Goal: Task Accomplishment & Management: Manage account settings

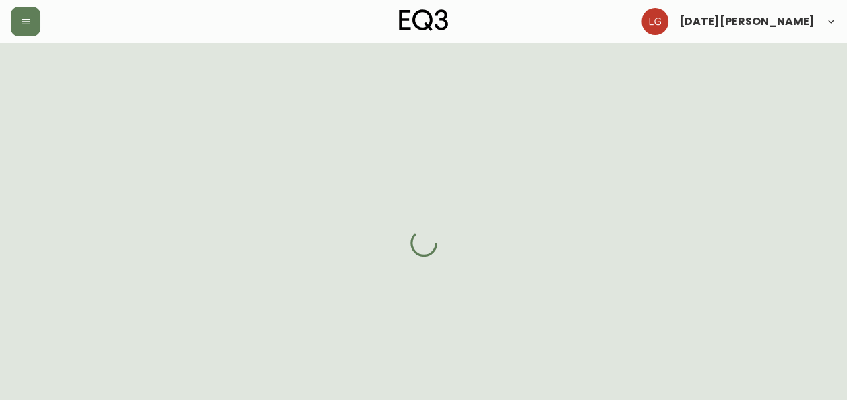
select select "BC"
select select "CA"
select select "CA_EN"
select select "Other"
select select "Real Estate Agent"
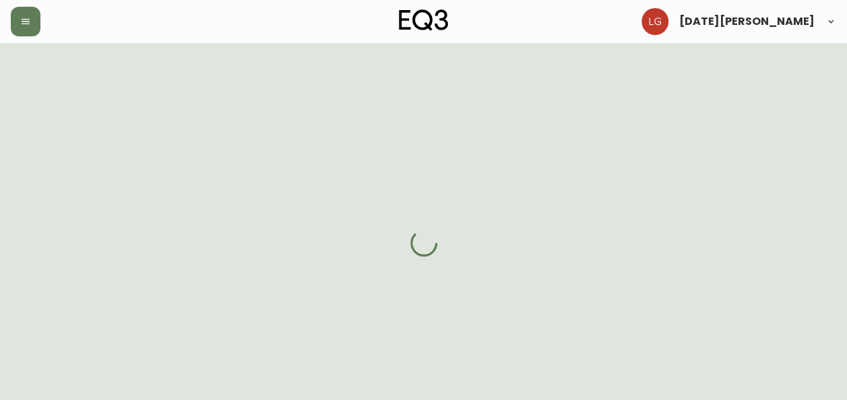
select select "false"
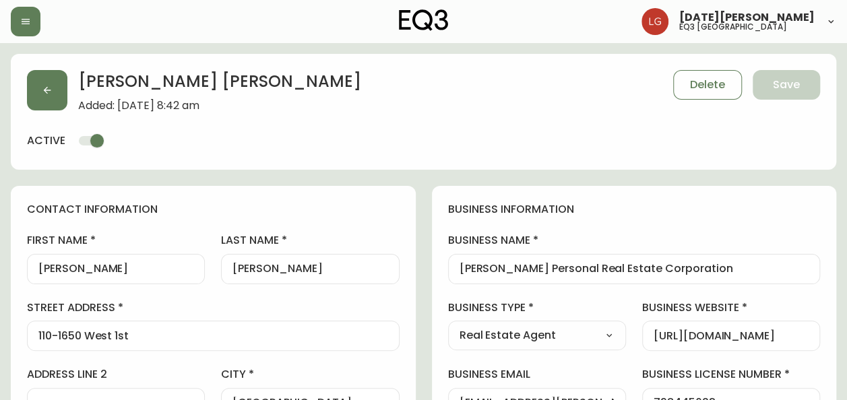
type input "EQ3 [GEOGRAPHIC_DATA]"
select select "cjw10z96p001r6gs00juufhhe"
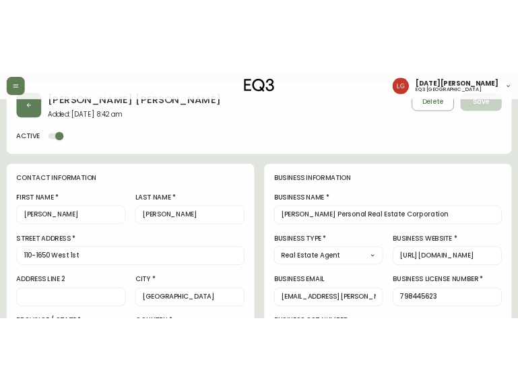
scroll to position [67, 0]
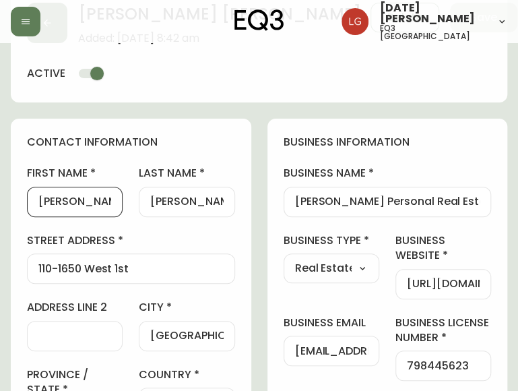
click at [60, 199] on input "[PERSON_NAME]" at bounding box center [74, 201] width 73 height 13
drag, startPoint x: 348, startPoint y: 206, endPoint x: 329, endPoint y: 204, distance: 19.0
click at [348, 206] on input "[PERSON_NAME] Personal Real Estate Corporation" at bounding box center [387, 201] width 185 height 13
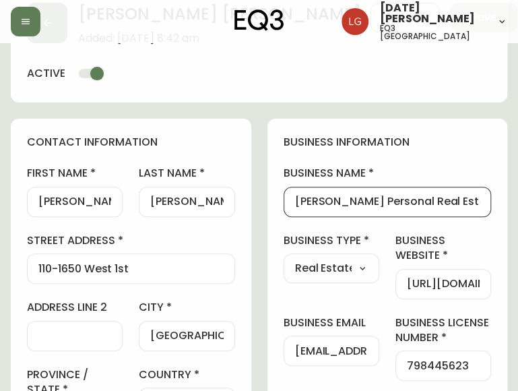
drag, startPoint x: 293, startPoint y: 197, endPoint x: 477, endPoint y: 203, distance: 184.1
click at [489, 202] on div "[PERSON_NAME] Personal Real Estate Corporation" at bounding box center [388, 202] width 208 height 30
click at [352, 208] on div "[PERSON_NAME] Personal Real Estate Corporation" at bounding box center [388, 202] width 208 height 30
drag, startPoint x: 297, startPoint y: 204, endPoint x: 509, endPoint y: 216, distance: 212.6
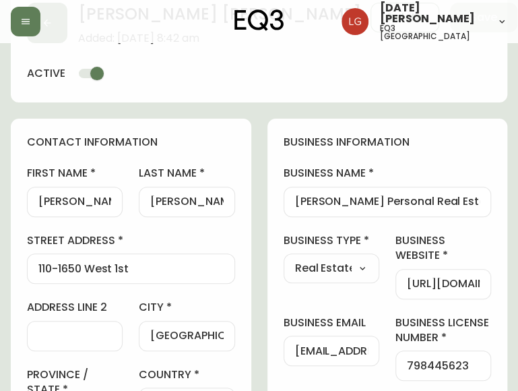
click at [74, 202] on input "Matthew" at bounding box center [74, 201] width 73 height 13
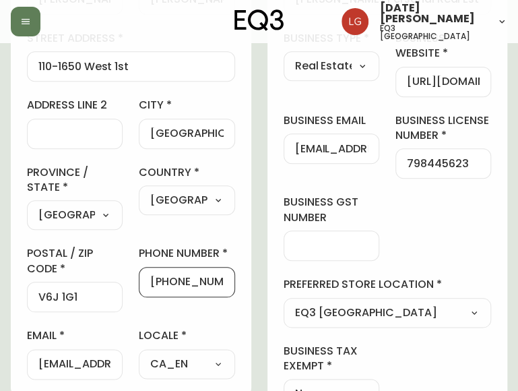
scroll to position [0, 2]
drag, startPoint x: 160, startPoint y: 279, endPoint x: 244, endPoint y: 286, distance: 83.8
click at [244, 286] on div "contact information first name Matthew last name Lee street address 110-1650 We…" at bounding box center [131, 155] width 241 height 479
click at [324, 142] on input "[EMAIL_ADDRESS][PERSON_NAME][DOMAIN_NAME]" at bounding box center [331, 148] width 73 height 13
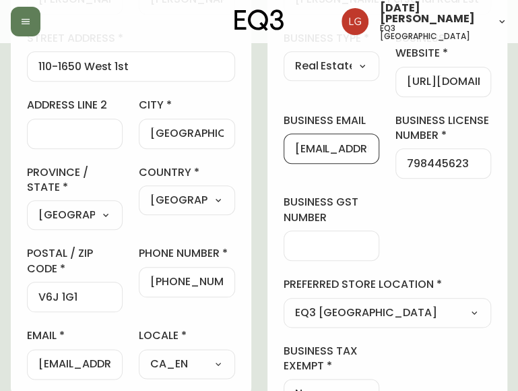
drag, startPoint x: 301, startPoint y: 146, endPoint x: 326, endPoint y: 148, distance: 25.0
click at [326, 148] on input "[EMAIL_ADDRESS][PERSON_NAME][DOMAIN_NAME]" at bounding box center [331, 148] width 73 height 13
click at [297, 150] on input "[EMAIL_ADDRESS][PERSON_NAME][DOMAIN_NAME]" at bounding box center [331, 148] width 73 height 13
drag, startPoint x: 297, startPoint y: 149, endPoint x: 418, endPoint y: 158, distance: 121.6
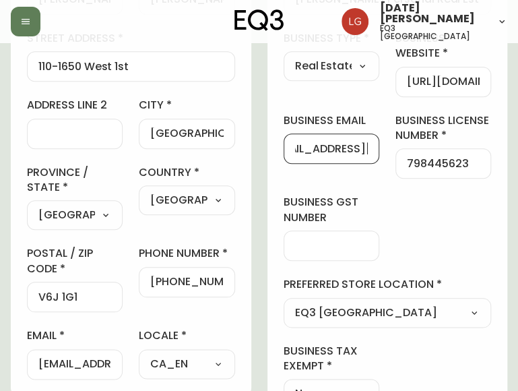
click at [418, 158] on div "business information business name Matt Lee Personal Real Estate Corporation bu…" at bounding box center [388, 170] width 241 height 508
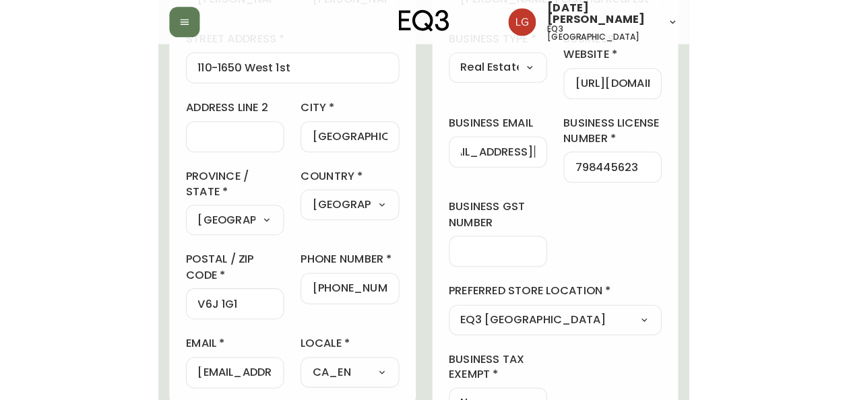
scroll to position [0, 0]
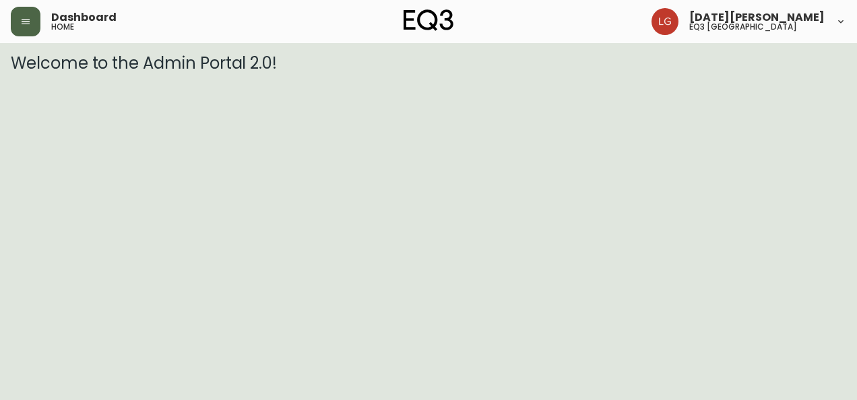
click at [24, 18] on icon "button" at bounding box center [25, 21] width 11 height 11
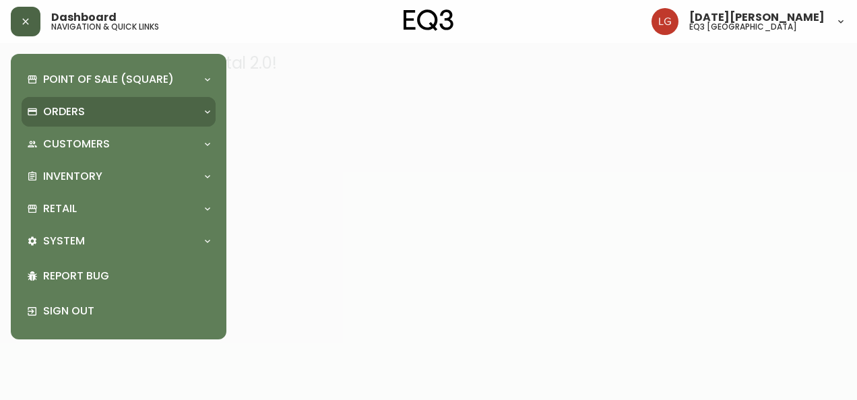
click at [100, 108] on div "Orders" at bounding box center [112, 111] width 170 height 15
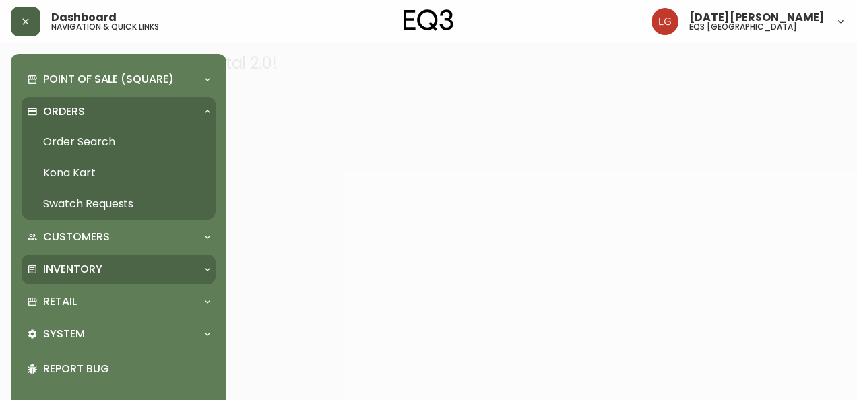
click at [90, 264] on p "Inventory" at bounding box center [72, 269] width 59 height 15
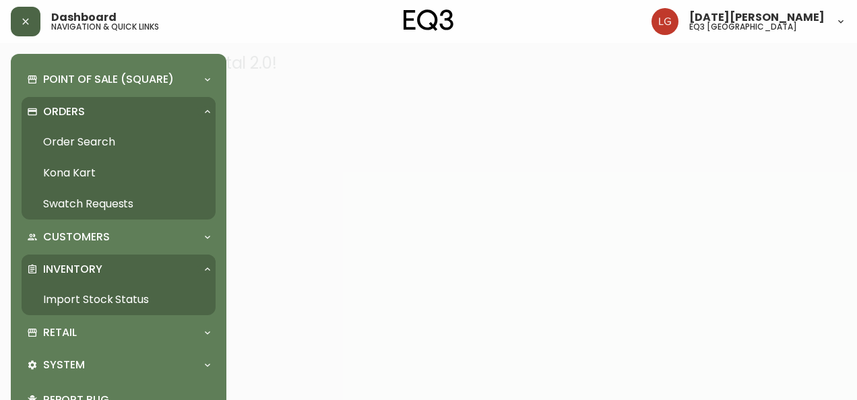
scroll to position [67, 0]
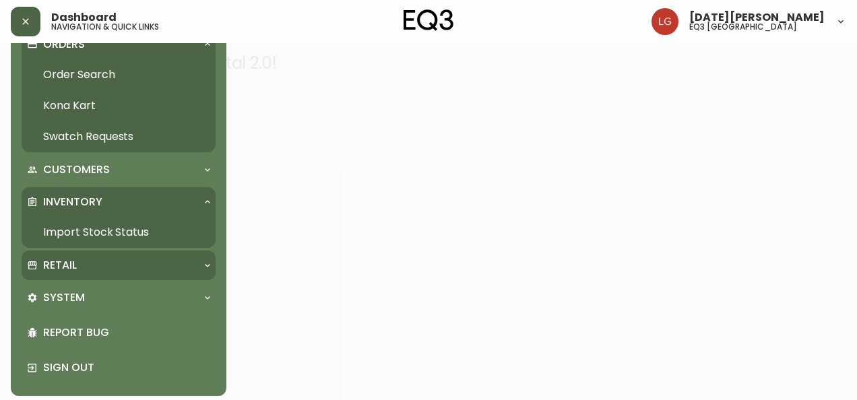
click at [102, 263] on div "Retail" at bounding box center [112, 265] width 170 height 15
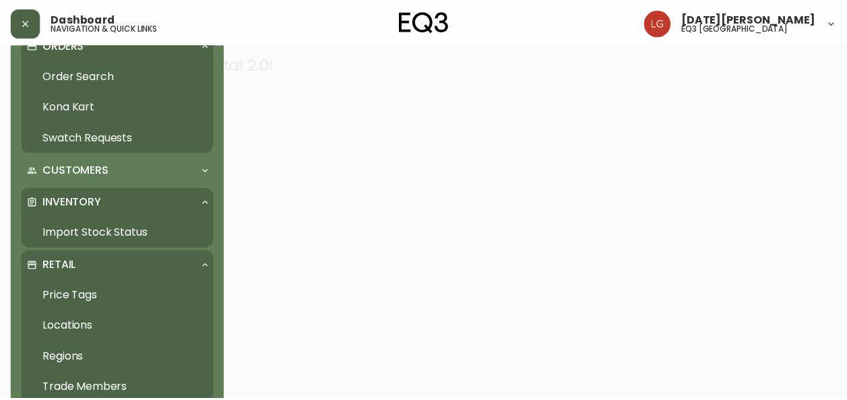
scroll to position [135, 0]
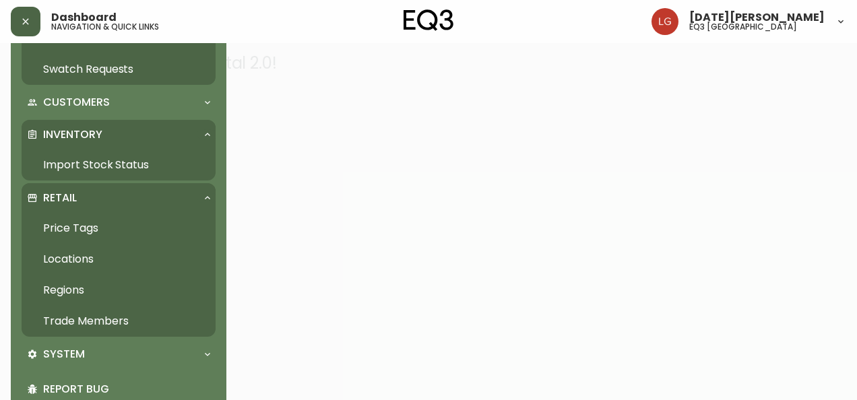
click at [106, 321] on link "Trade Members" at bounding box center [119, 321] width 194 height 31
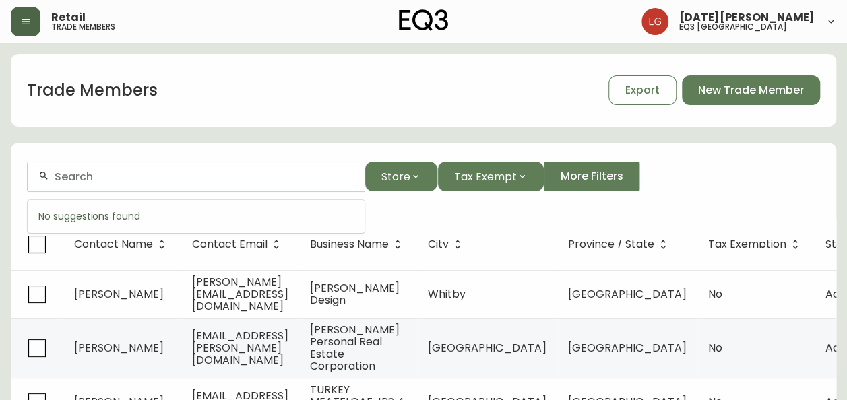
click at [122, 174] on input "text" at bounding box center [204, 177] width 299 height 13
paste input "[PERSON_NAME][EMAIL_ADDRESS][DOMAIN_NAME]"
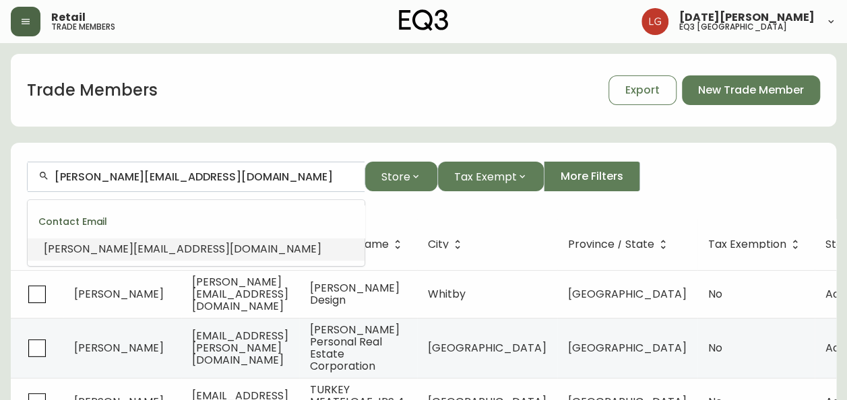
drag, startPoint x: 274, startPoint y: 183, endPoint x: -3, endPoint y: 177, distance: 276.4
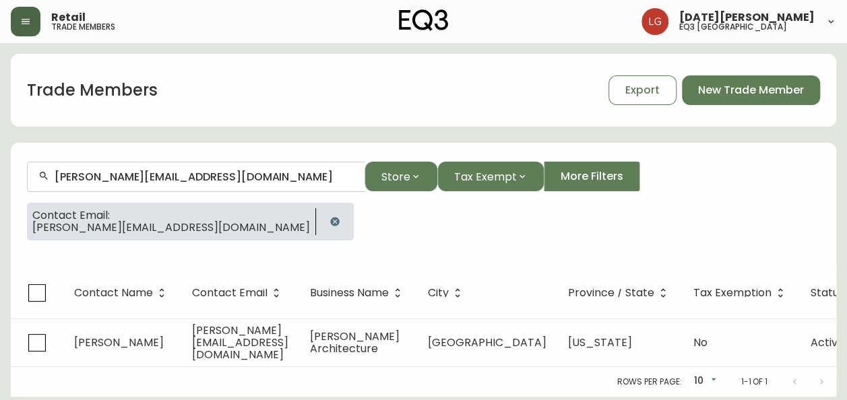
scroll to position [5, 0]
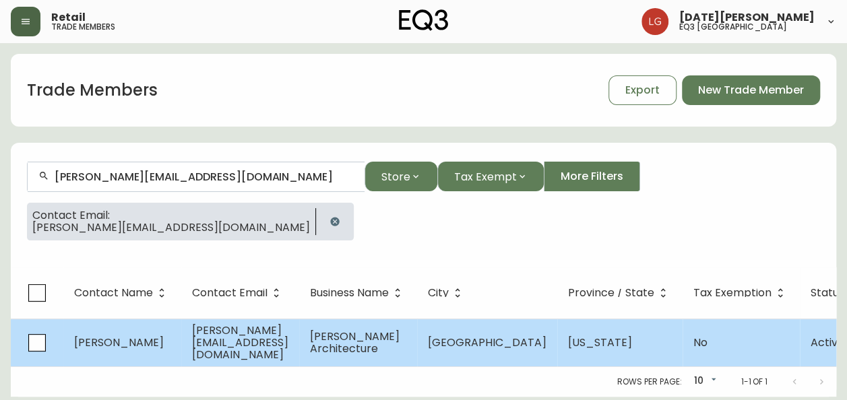
type input "[PERSON_NAME][EMAIL_ADDRESS][DOMAIN_NAME]"
click at [299, 345] on td "[PERSON_NAME][EMAIL_ADDRESS][DOMAIN_NAME]" at bounding box center [240, 343] width 118 height 48
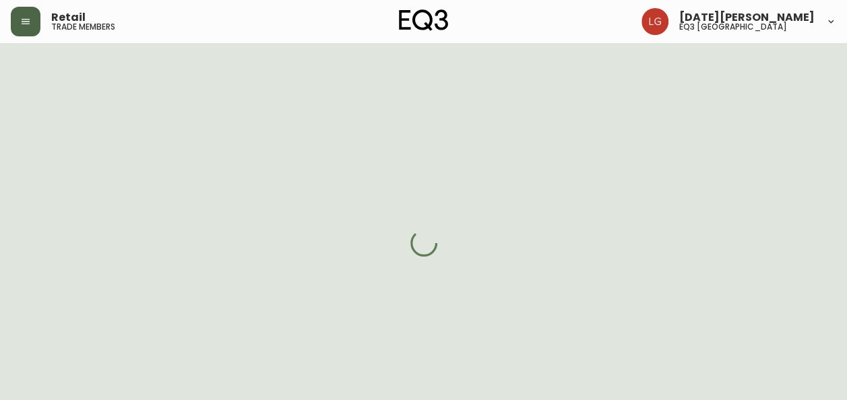
select select "CA"
select select "US"
select select "US_EN"
select select "Other"
select select "Architect"
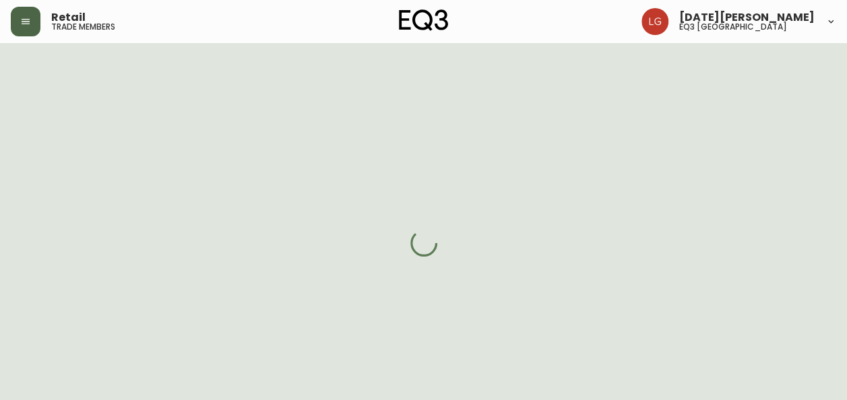
select select "false"
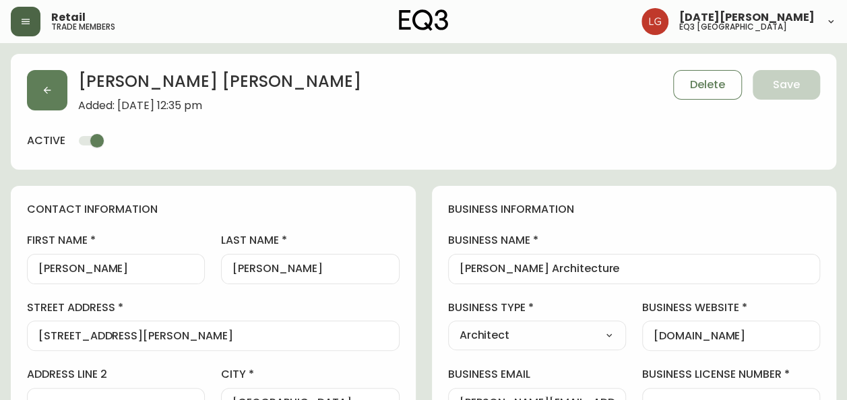
type input "EQ3 US Trade - [GEOGRAPHIC_DATA]"
select select "cm48zha2033ze0170ss7kujjb"
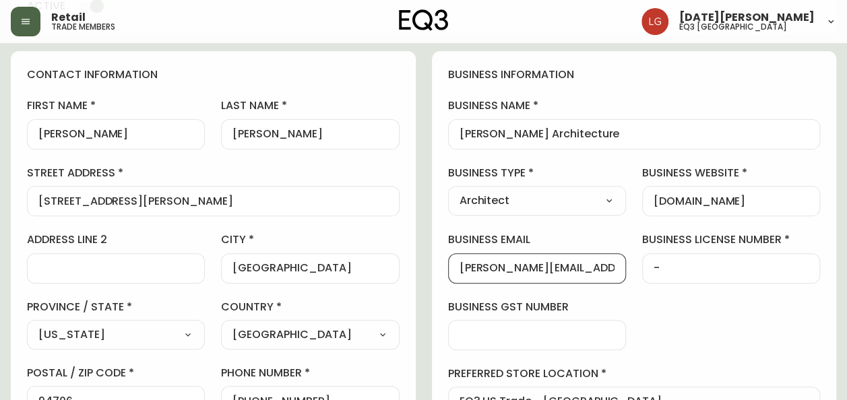
scroll to position [0, 40]
drag, startPoint x: 460, startPoint y: 261, endPoint x: 674, endPoint y: 275, distance: 214.8
click at [674, 275] on div "business information business name [PERSON_NAME] Architecture business type Arc…" at bounding box center [634, 275] width 405 height 448
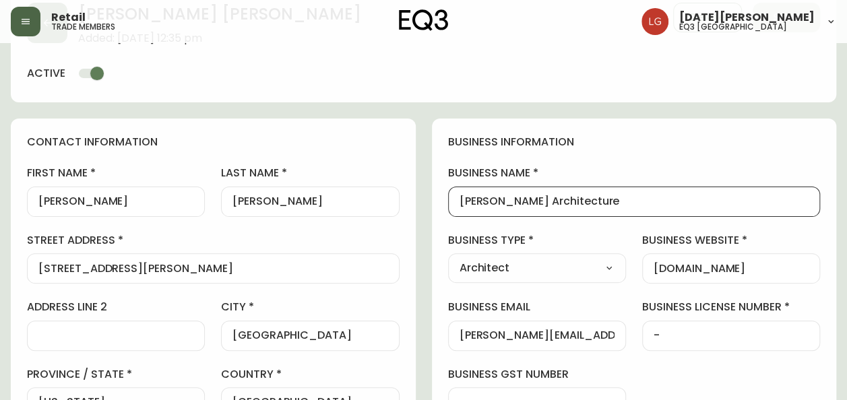
scroll to position [0, 0]
drag, startPoint x: 562, startPoint y: 204, endPoint x: 390, endPoint y: 206, distance: 171.9
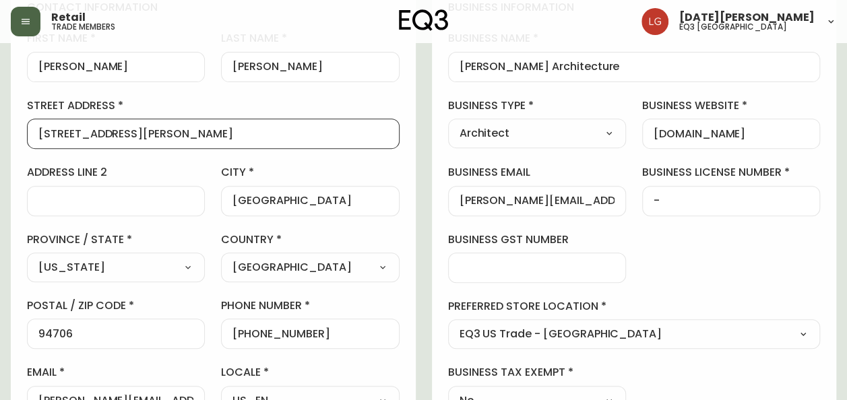
drag, startPoint x: 124, startPoint y: 135, endPoint x: -1, endPoint y: 131, distance: 125.4
click at [0, 131] on html "Retail trade members [DATE][PERSON_NAME] eq3 vancouver [PERSON_NAME] Added: [DA…" at bounding box center [423, 372] width 847 height 1149
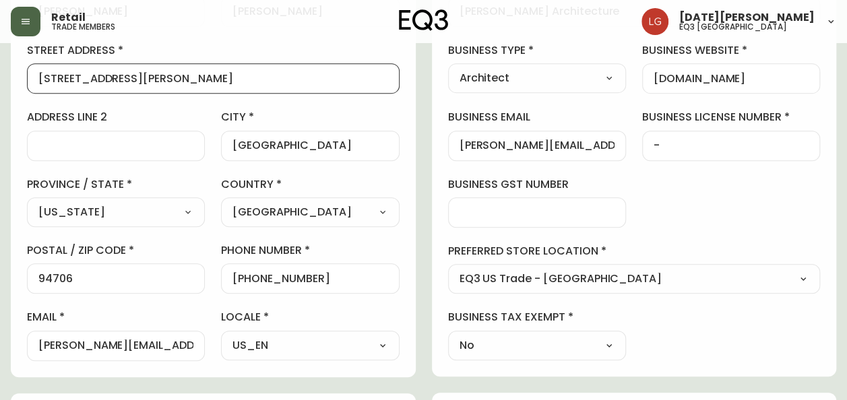
scroll to position [270, 0]
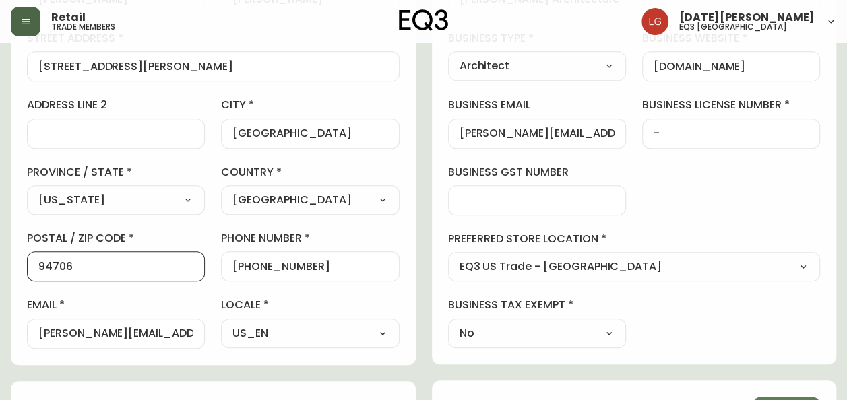
click at [53, 264] on input "94706" at bounding box center [115, 266] width 155 height 13
click at [458, 131] on div "[PERSON_NAME][EMAIL_ADDRESS][DOMAIN_NAME]" at bounding box center [537, 134] width 178 height 30
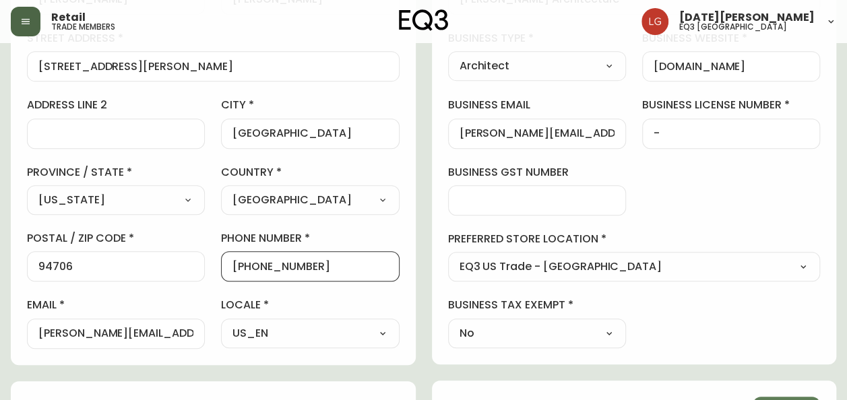
drag, startPoint x: 266, startPoint y: 262, endPoint x: 253, endPoint y: 264, distance: 13.6
click at [266, 262] on input "[PHONE_NUMBER]" at bounding box center [310, 266] width 155 height 13
drag, startPoint x: 245, startPoint y: 266, endPoint x: 353, endPoint y: 280, distance: 108.2
click at [353, 280] on div "first name [PERSON_NAME] last name [PERSON_NAME] street address [STREET_ADDRESS…" at bounding box center [213, 156] width 373 height 385
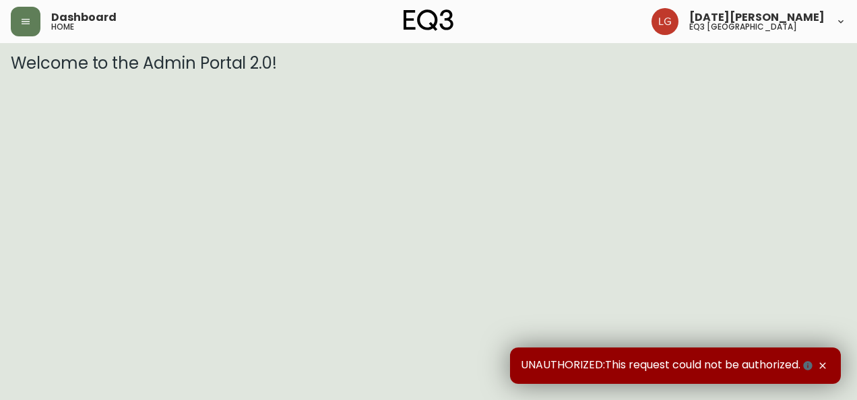
click at [237, 73] on html "Dashboard home Lucia Guzman eq3 vancouver Welcome to the Admin Portal 2.0! UNAU…" at bounding box center [428, 36] width 857 height 73
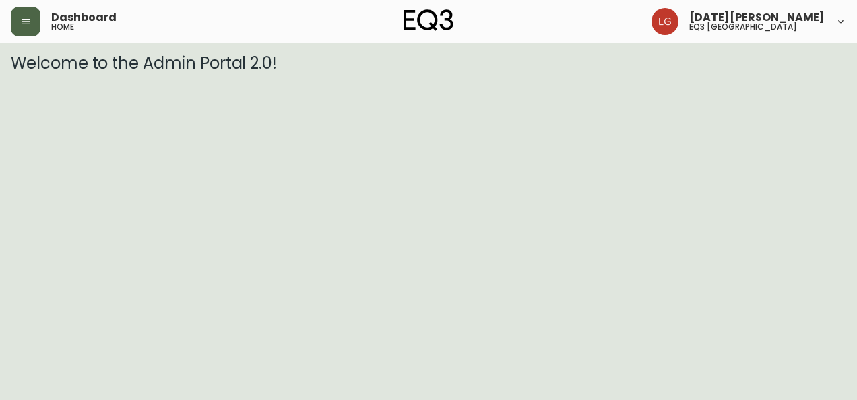
click at [34, 22] on button "button" at bounding box center [26, 22] width 30 height 30
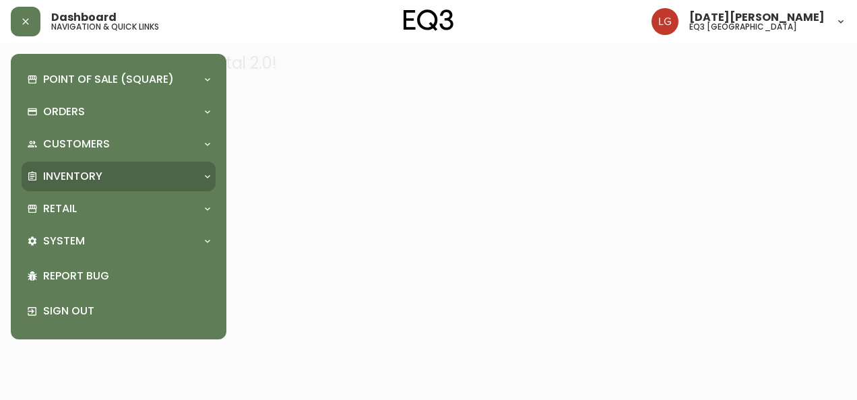
click at [113, 179] on div "Inventory" at bounding box center [112, 176] width 170 height 15
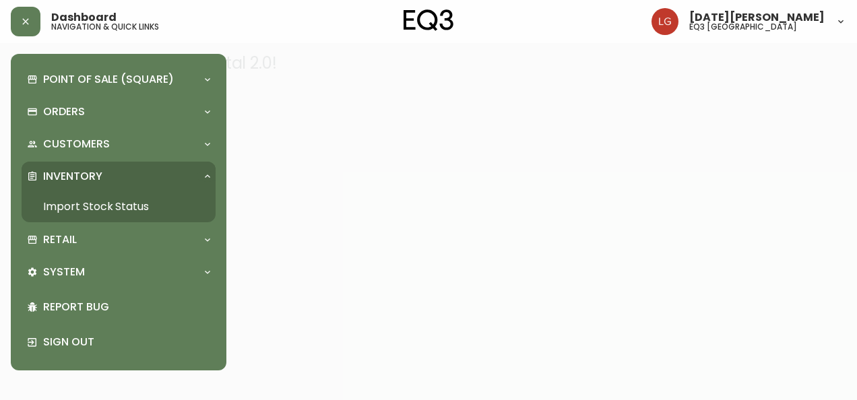
click at [141, 204] on link "Import Stock Status" at bounding box center [119, 206] width 194 height 31
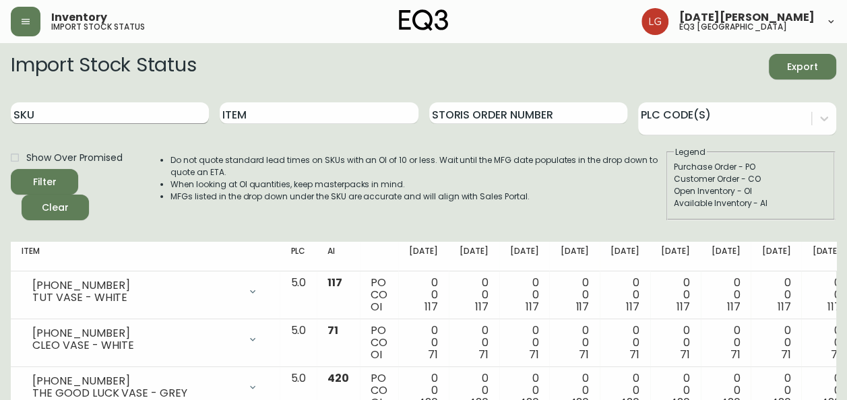
click at [98, 112] on input "SKU" at bounding box center [110, 113] width 198 height 22
paste input "3020-840-16-A"
click at [11, 169] on button "Filter" at bounding box center [44, 182] width 67 height 26
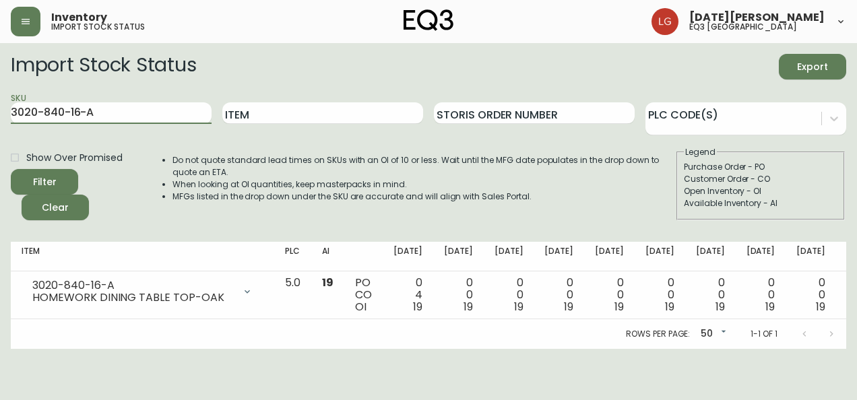
drag, startPoint x: 146, startPoint y: 109, endPoint x: 0, endPoint y: 117, distance: 145.8
click at [0, 117] on html "Inventory import stock status Lucia Guzman eq3 vancouver Import Stock Status Ex…" at bounding box center [428, 174] width 857 height 349
paste input "B"
click at [11, 169] on button "Filter" at bounding box center [44, 182] width 67 height 26
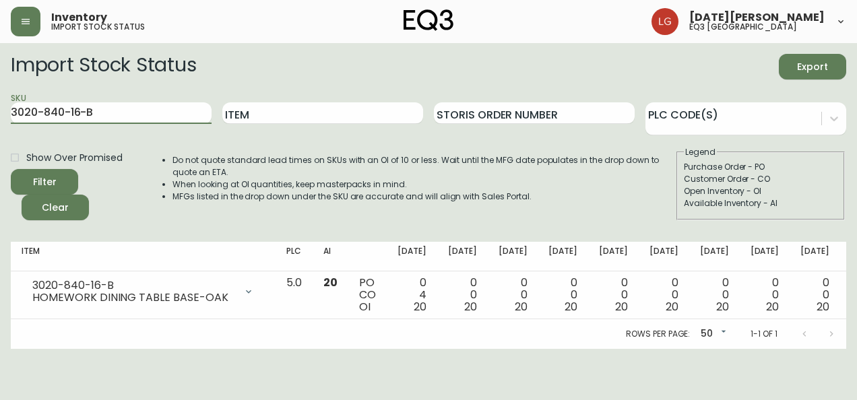
click at [0, 117] on html "Inventory import stock status Lucia Guzman eq3 vancouver Import Stock Status Ex…" at bounding box center [428, 174] width 857 height 349
paste input "1-16"
click at [11, 169] on button "Filter" at bounding box center [44, 182] width 67 height 26
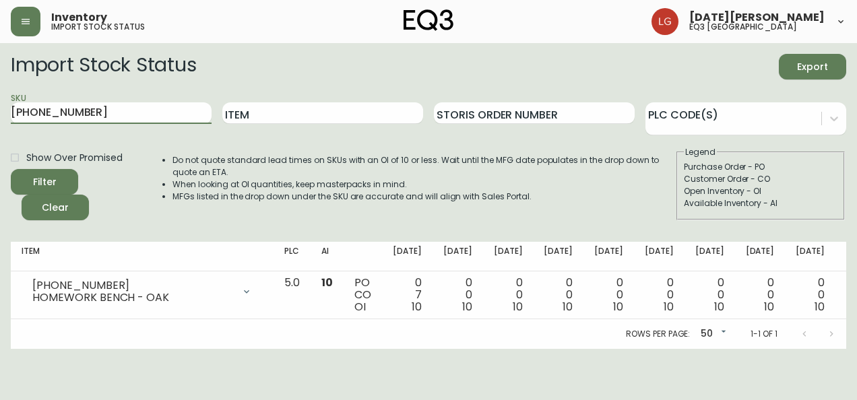
drag, startPoint x: 100, startPoint y: 113, endPoint x: 0, endPoint y: 104, distance: 100.1
click at [0, 104] on html "Inventory import stock status Lucia Guzman eq3 vancouver Import Stock Status Ex…" at bounding box center [428, 174] width 857 height 349
paste input "7130-435"
click at [11, 169] on button "Filter" at bounding box center [44, 182] width 67 height 26
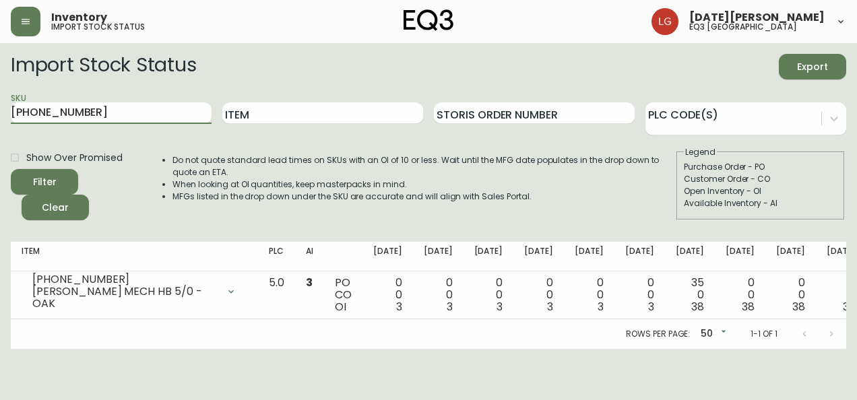
drag, startPoint x: 144, startPoint y: 106, endPoint x: 0, endPoint y: 115, distance: 144.5
click at [0, 114] on html "Inventory import stock status Lucia Guzman eq3 vancouver Import Stock Status Ex…" at bounding box center [428, 174] width 857 height 349
paste input "5"
type input "7130-455-16"
click at [11, 169] on button "Filter" at bounding box center [44, 182] width 67 height 26
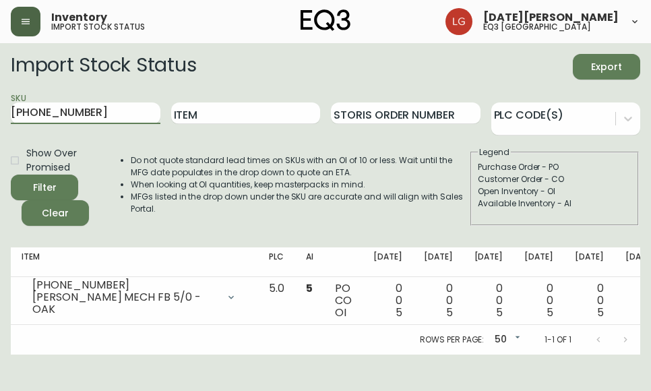
click at [34, 32] on button "button" at bounding box center [26, 22] width 30 height 30
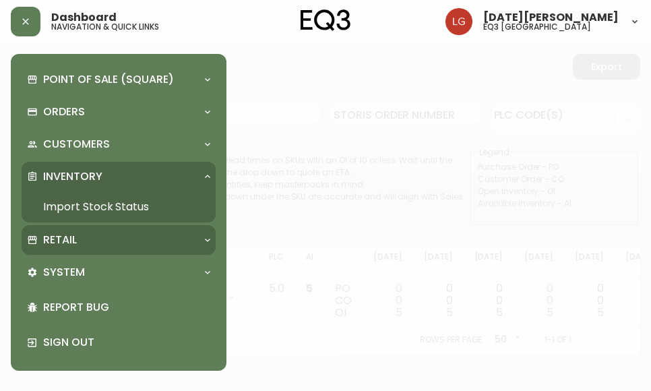
click at [80, 235] on div "Retail" at bounding box center [112, 240] width 170 height 15
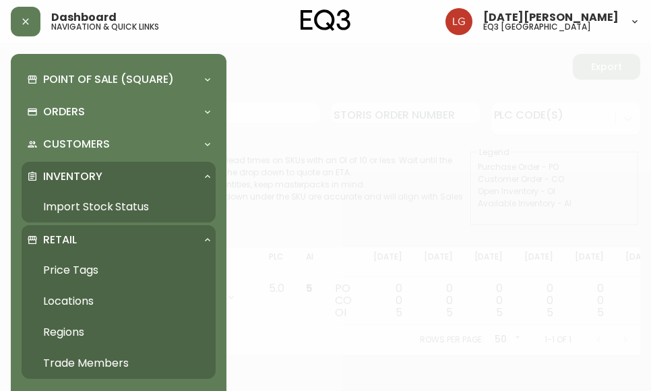
click at [104, 357] on link "Trade Members" at bounding box center [119, 363] width 194 height 31
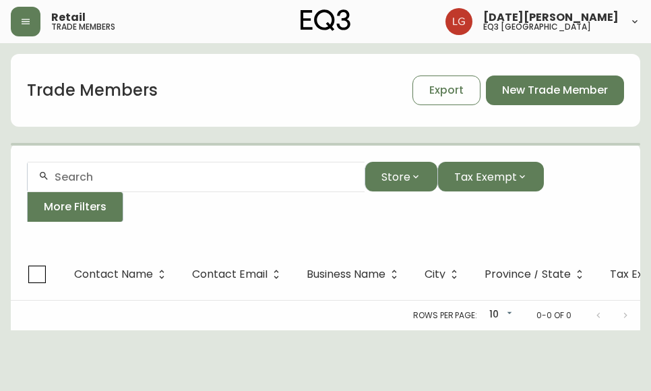
click at [75, 174] on input "text" at bounding box center [204, 177] width 299 height 13
paste input "Blackburn Creative"
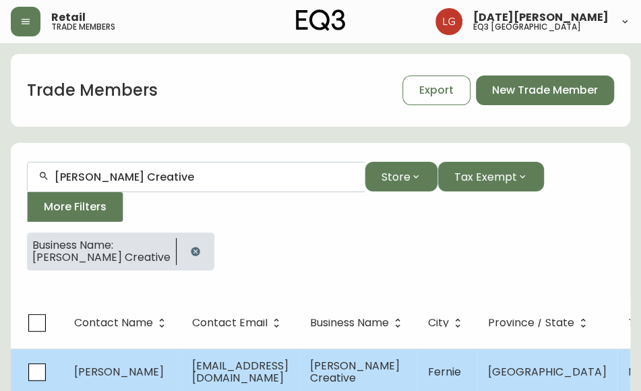
type input "Blackburn Creative"
click at [217, 367] on span "lblackburncreative@gmail.com" at bounding box center [240, 372] width 96 height 28
select select "BC"
select select "CA"
select select "CA_EN"
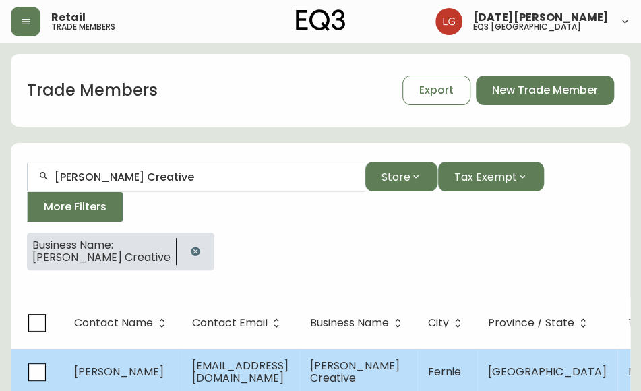
select select "Other"
select select "false"
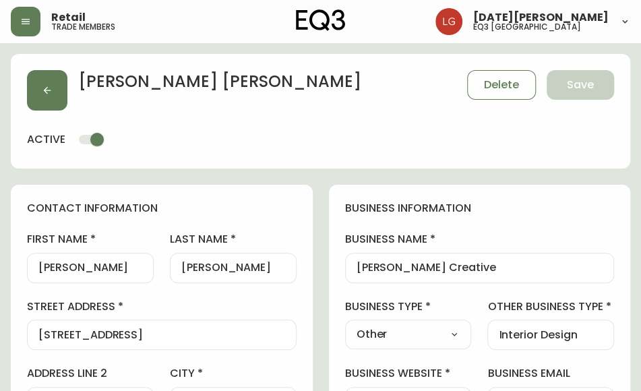
type input "EQ3 [GEOGRAPHIC_DATA]"
select select "cjw10z96p001r6gs00juufhhe"
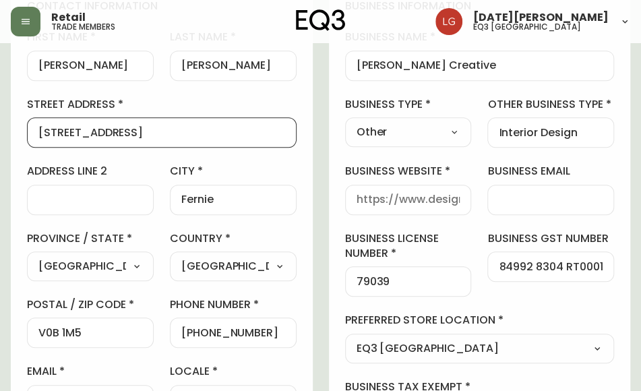
drag, startPoint x: 188, startPoint y: 131, endPoint x: -8, endPoint y: 140, distance: 196.3
click at [0, 140] on html "Retail trade members Lucia Guzman eq3 vancouver Leigh Blackburn Delete Save act…" at bounding box center [320, 386] width 641 height 1177
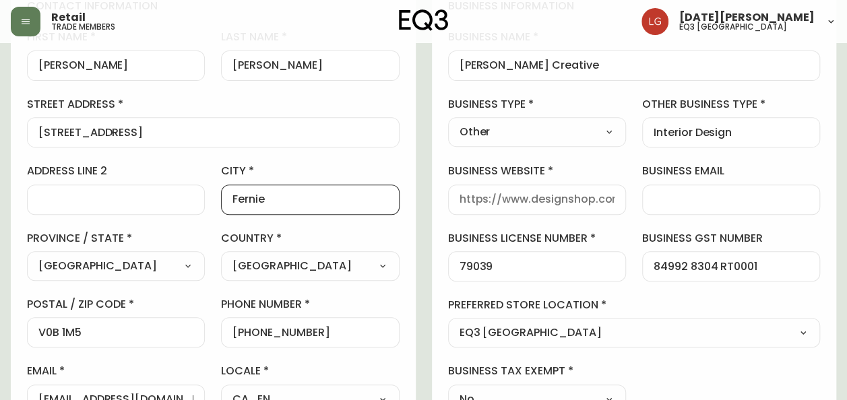
drag, startPoint x: 277, startPoint y: 198, endPoint x: 208, endPoint y: 184, distance: 70.2
click at [208, 184] on div "first name Leigh last name Blackburn street address 11 Parkland Drive address l…" at bounding box center [213, 222] width 373 height 385
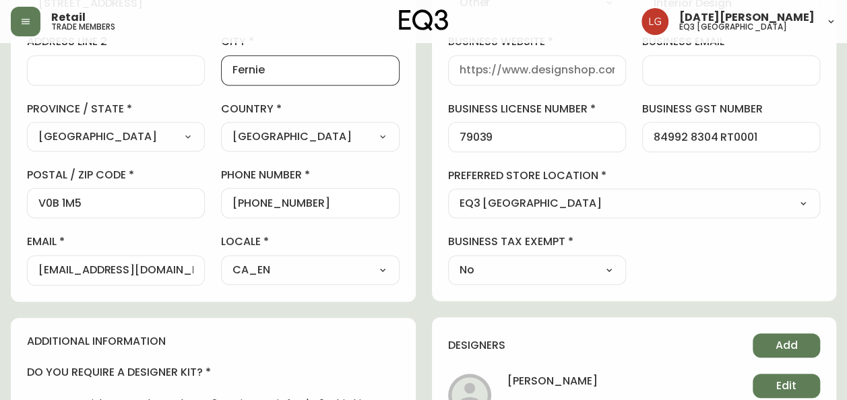
scroll to position [337, 0]
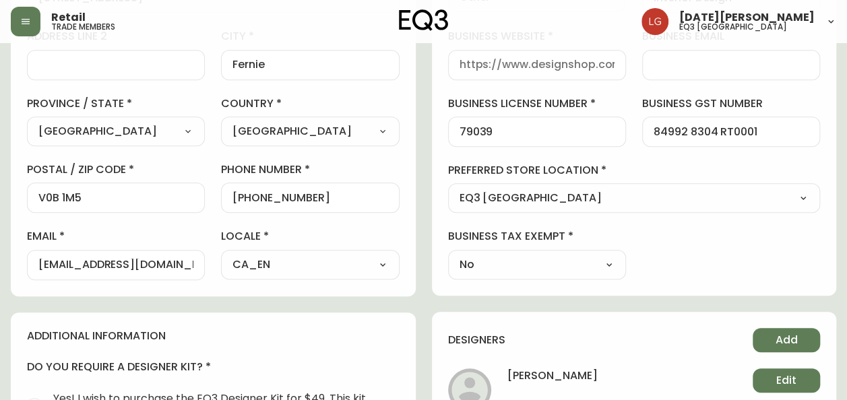
drag, startPoint x: 127, startPoint y: 203, endPoint x: 5, endPoint y: 203, distance: 122.0
click at [5, 203] on main "Leigh Blackburn Delete Save active contact information first name Leigh last na…" at bounding box center [423, 258] width 847 height 1105
click at [104, 195] on input "V0B 1M5" at bounding box center [115, 197] width 155 height 13
drag, startPoint x: 103, startPoint y: 195, endPoint x: -3, endPoint y: 189, distance: 106.0
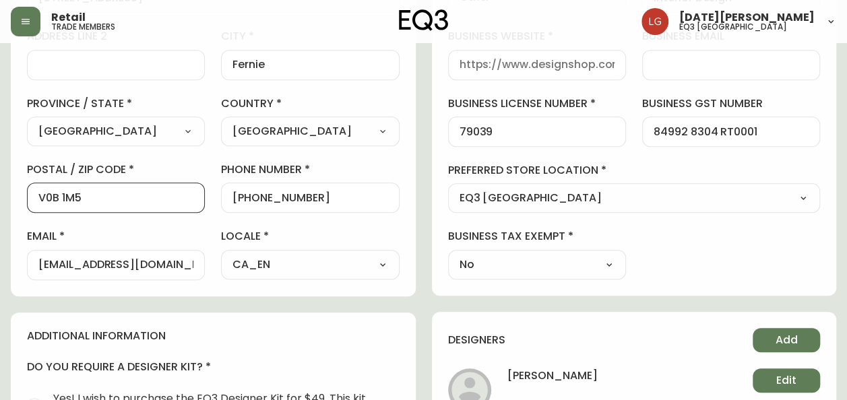
click at [0, 189] on html "Retail trade members Lucia Guzman eq3 vancouver Leigh Blackburn Delete Save act…" at bounding box center [423, 237] width 847 height 1148
click at [151, 125] on select "Select Alberta British Columbia Manitoba New Brunswick Newfoundland and Labrado…" at bounding box center [116, 131] width 178 height 20
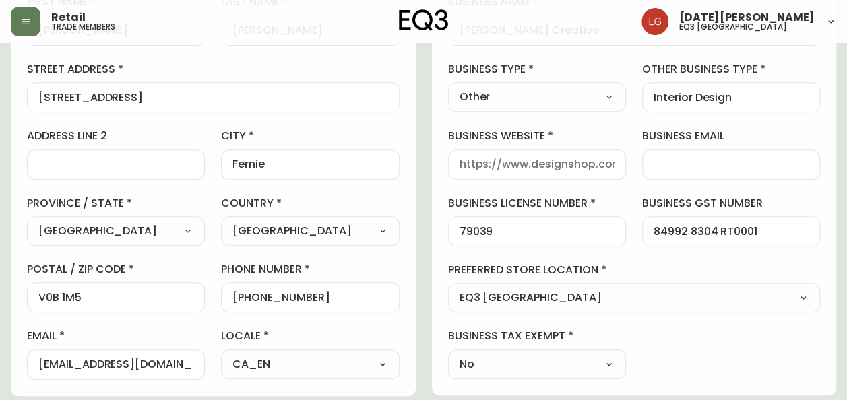
scroll to position [135, 0]
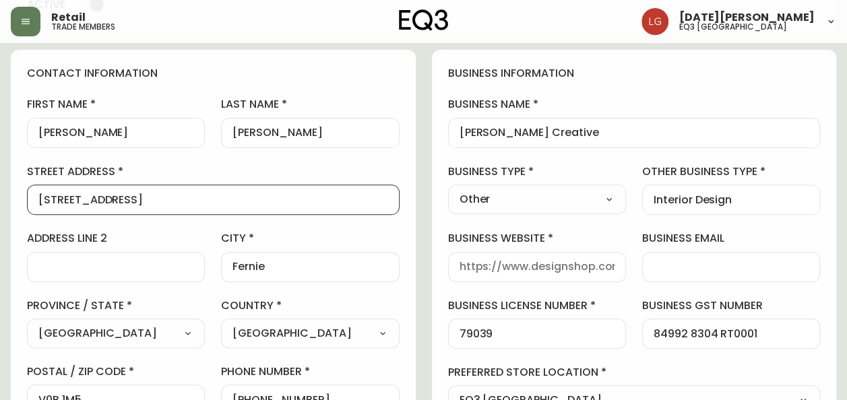
drag, startPoint x: 140, startPoint y: 195, endPoint x: -3, endPoint y: 176, distance: 143.6
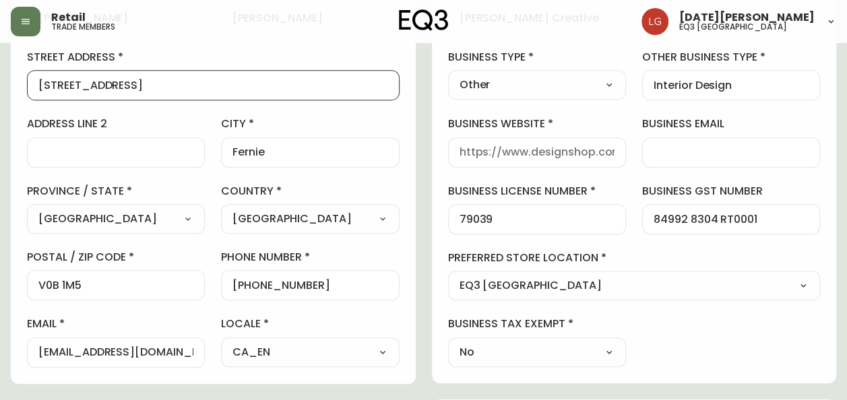
scroll to position [270, 0]
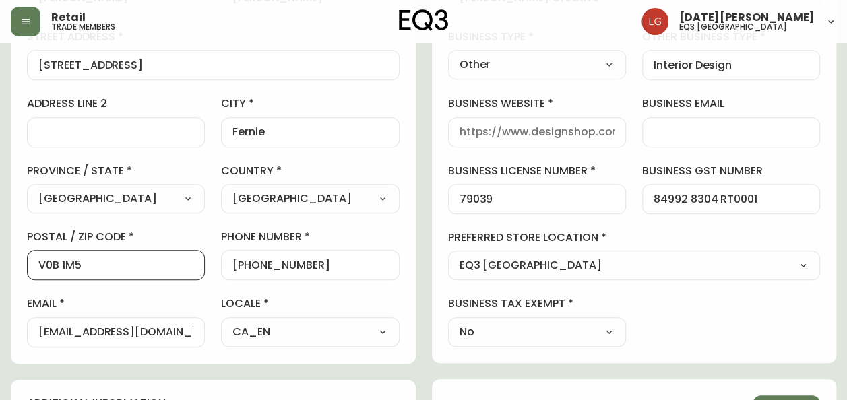
drag, startPoint x: 95, startPoint y: 262, endPoint x: -3, endPoint y: 257, distance: 97.8
click at [0, 257] on html "Retail trade members Lucia Guzman eq3 vancouver Leigh Blackburn Delete Save act…" at bounding box center [423, 304] width 847 height 1148
